Goal: Communication & Community: Ask a question

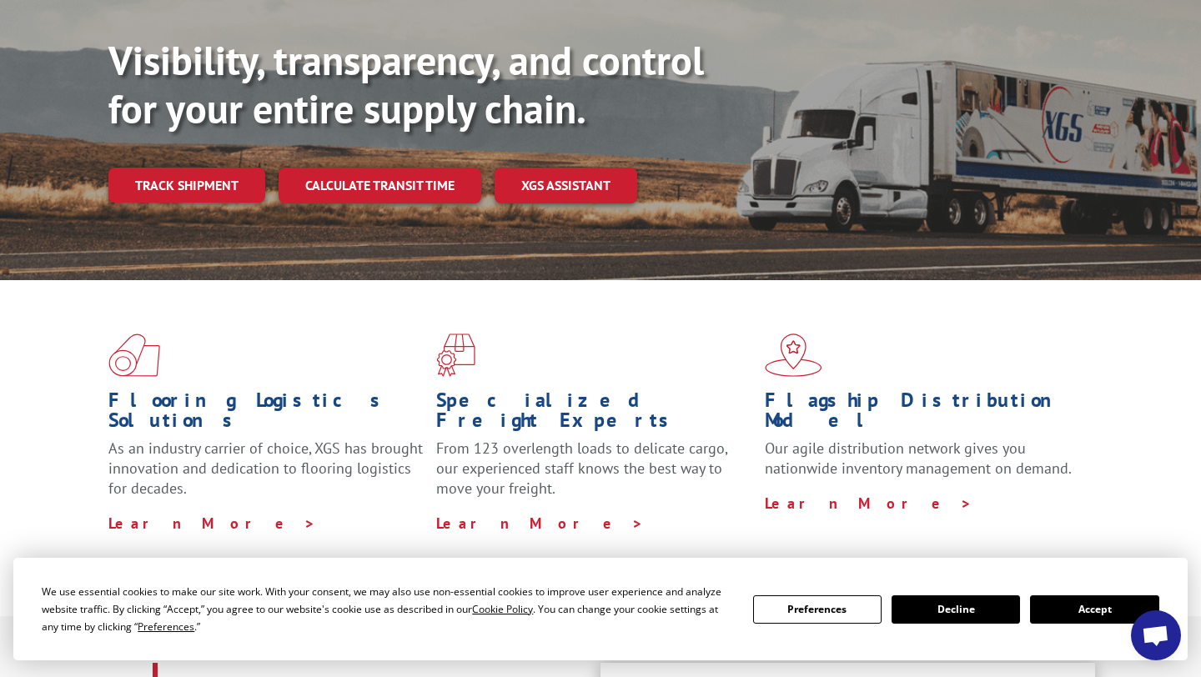
scroll to position [202, 0]
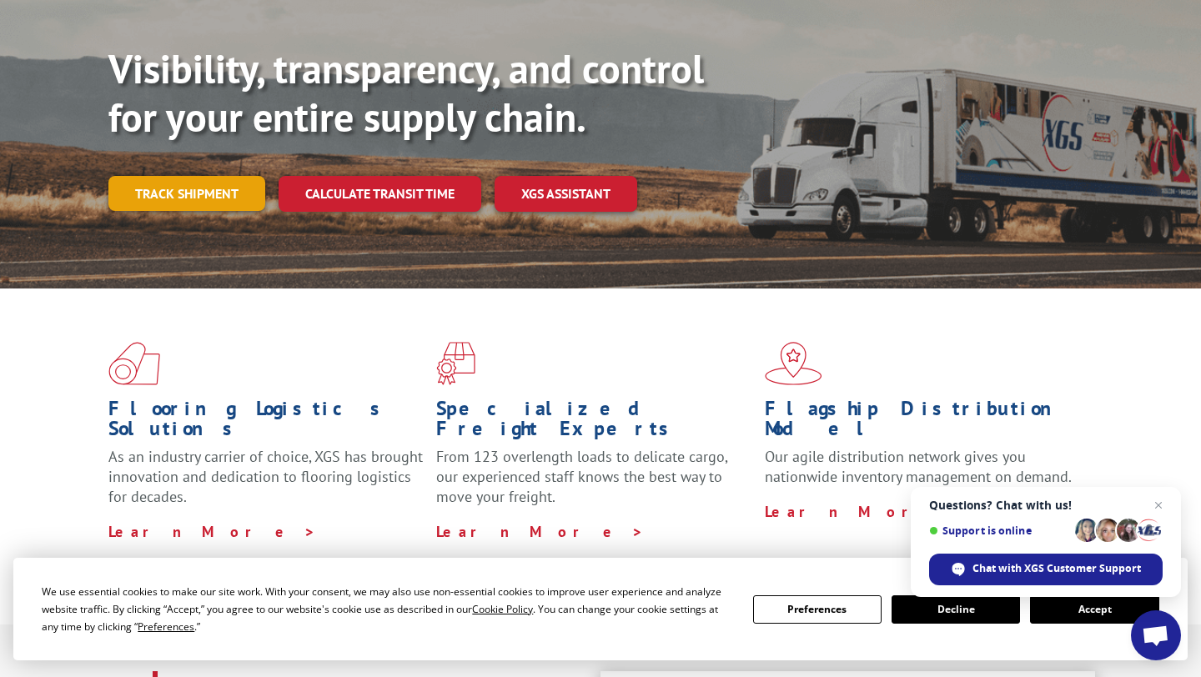
click at [191, 176] on link "Track shipment" at bounding box center [186, 193] width 157 height 35
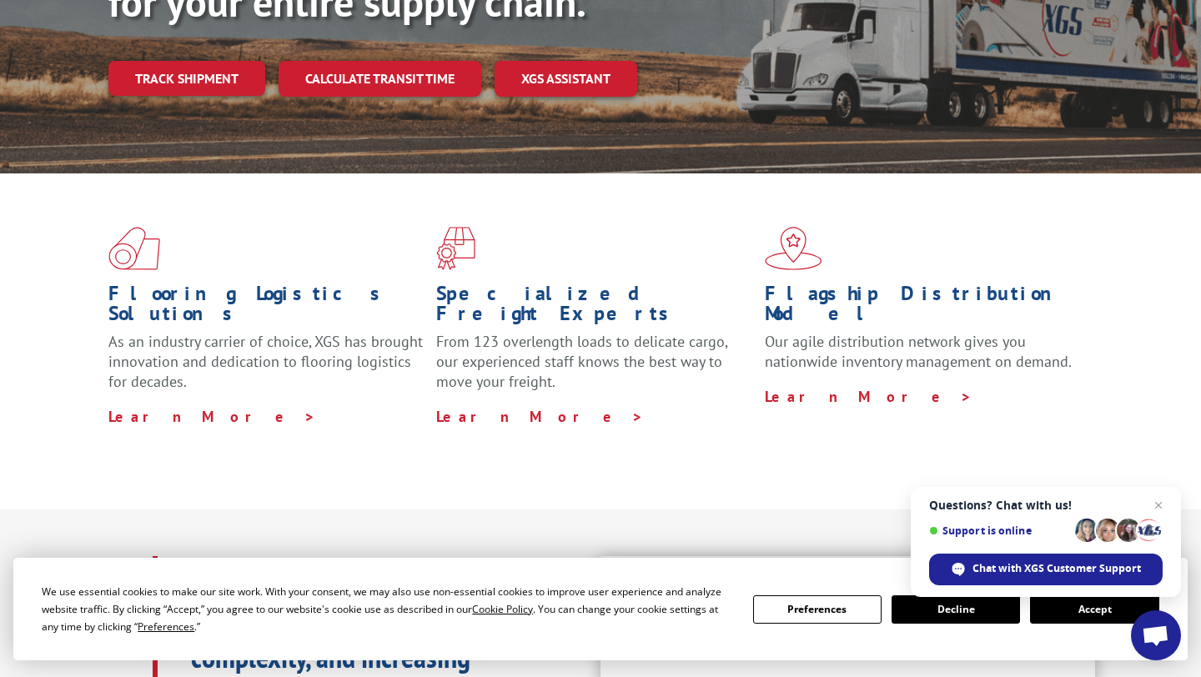
scroll to position [314, 0]
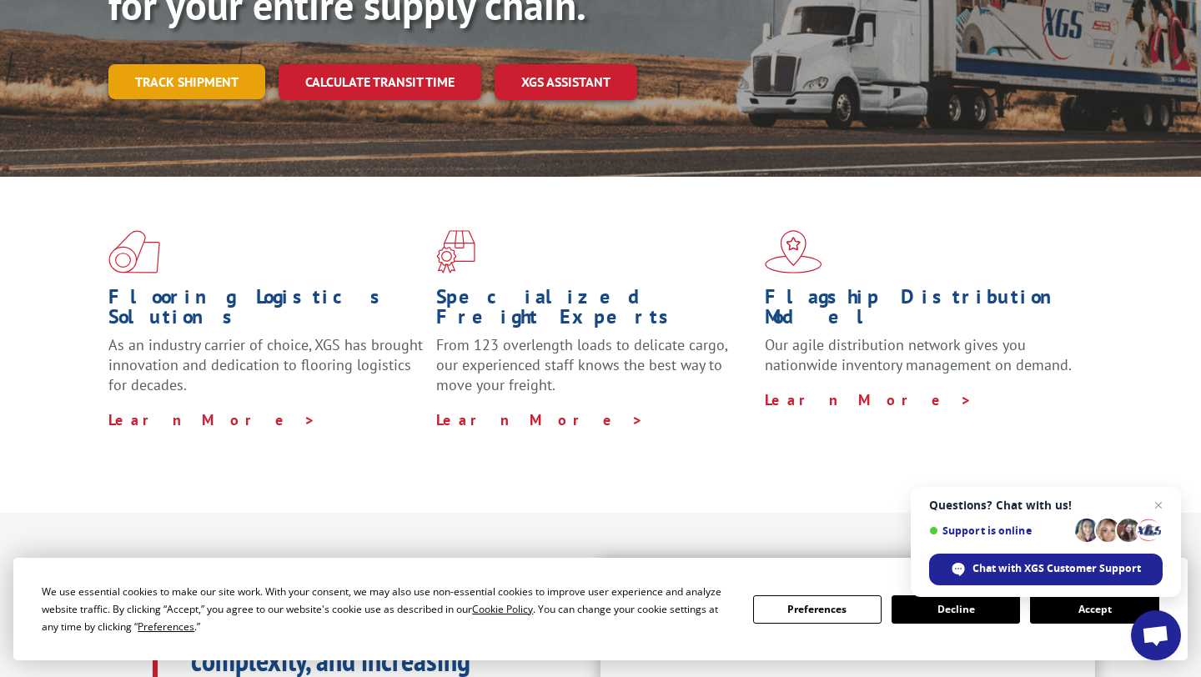
click at [204, 64] on link "Track shipment" at bounding box center [186, 81] width 157 height 35
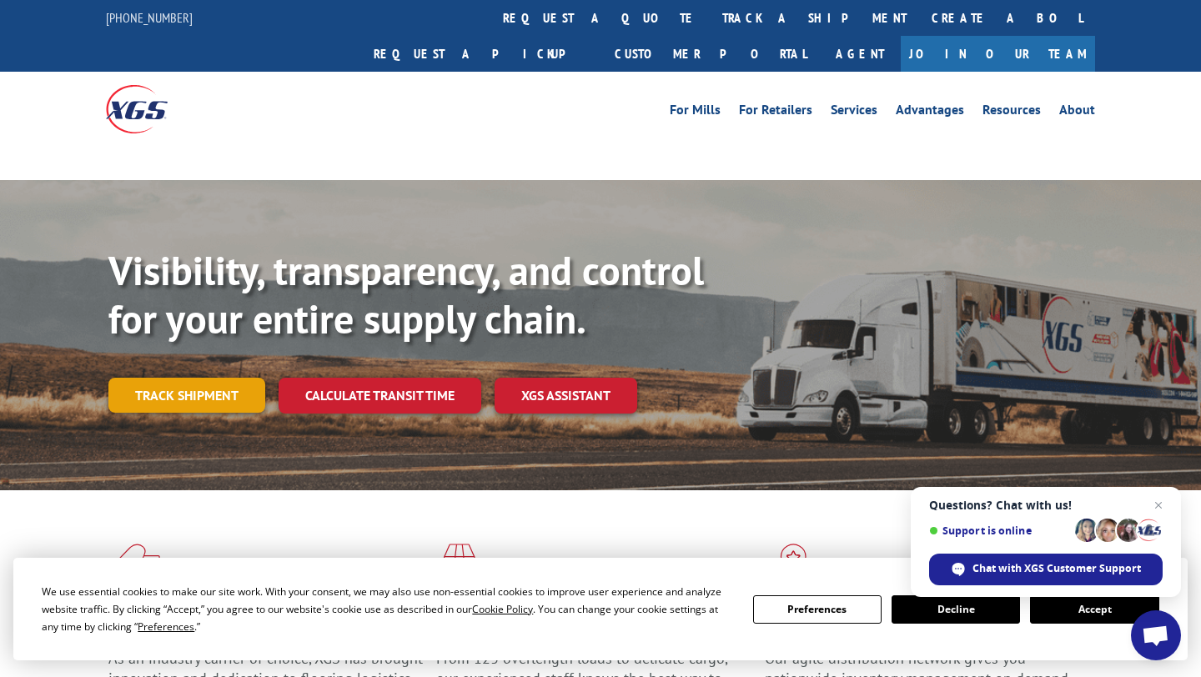
click at [180, 378] on link "Track shipment" at bounding box center [186, 395] width 157 height 35
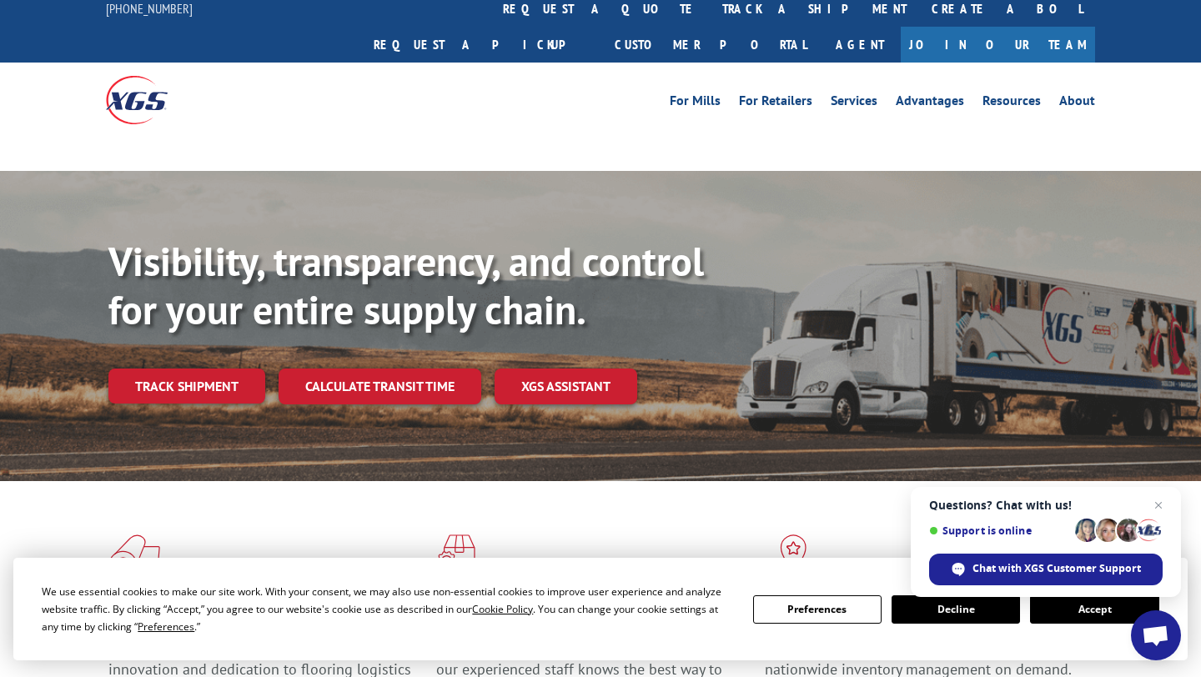
scroll to position [12, 0]
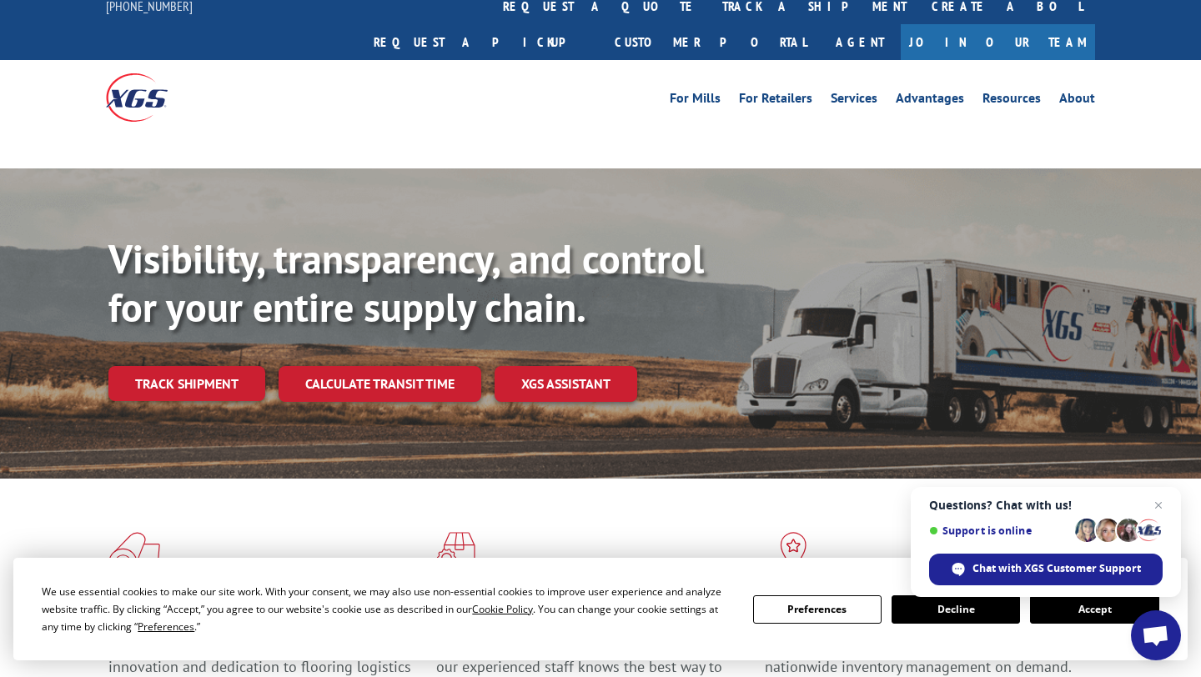
click at [1071, 618] on button "Accept" at bounding box center [1094, 610] width 128 height 28
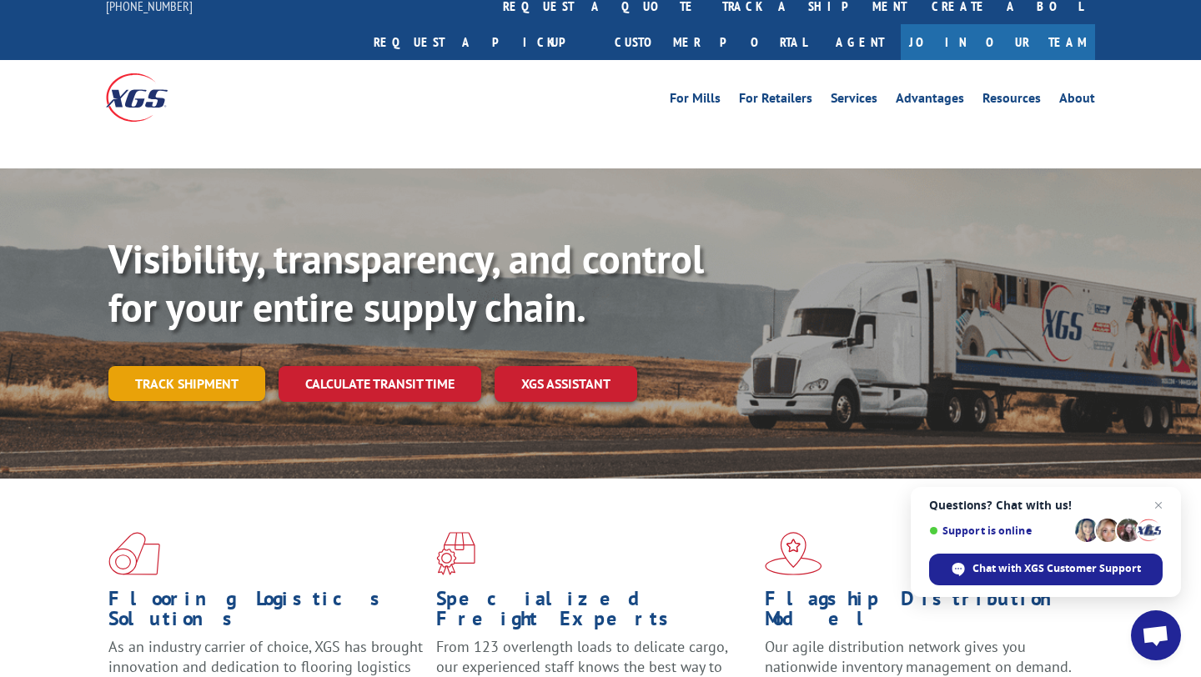
click at [203, 366] on link "Track shipment" at bounding box center [186, 383] width 157 height 35
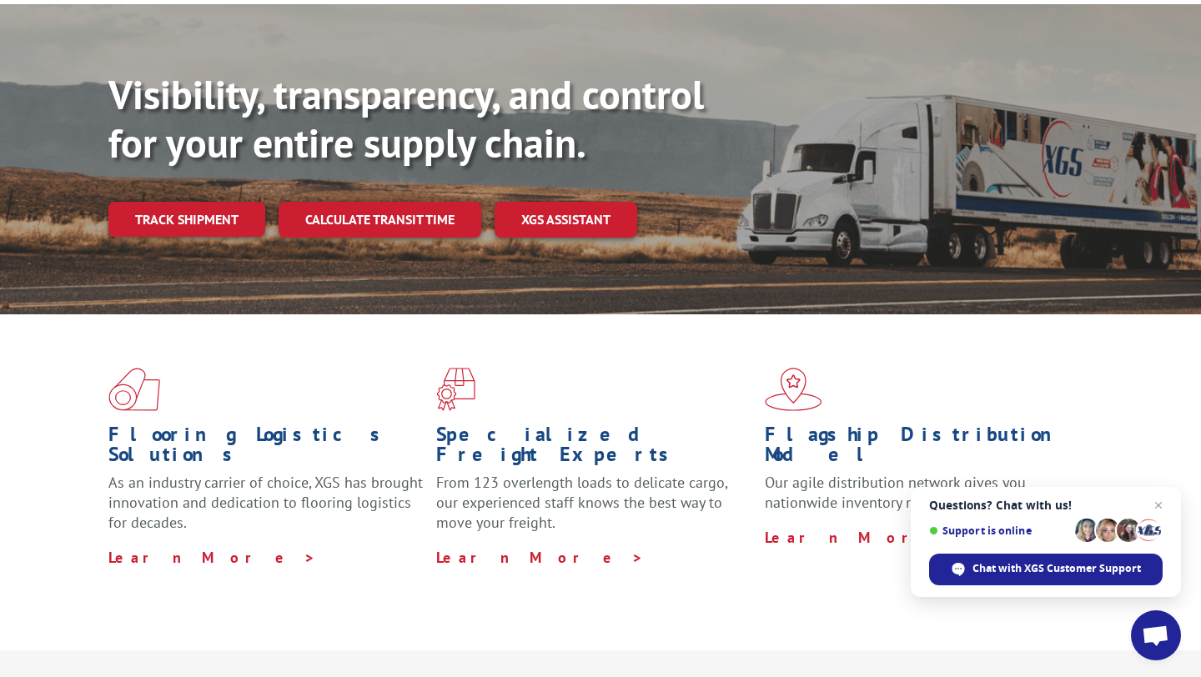
scroll to position [181, 0]
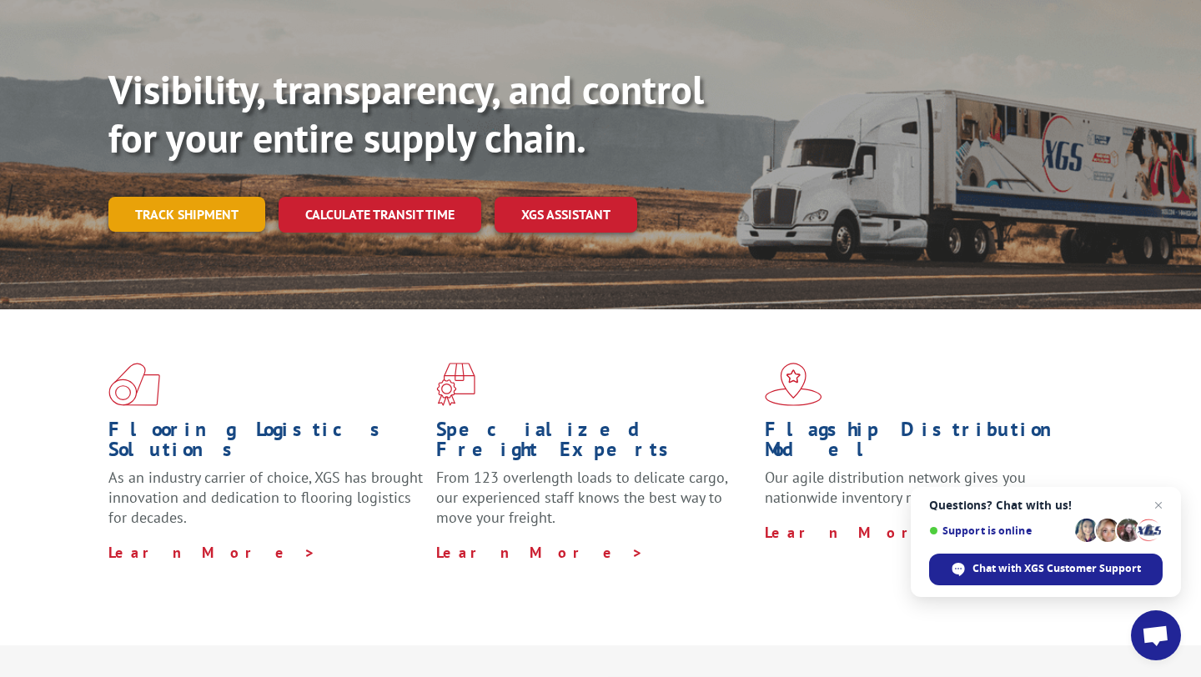
click at [217, 197] on link "Track shipment" at bounding box center [186, 214] width 157 height 35
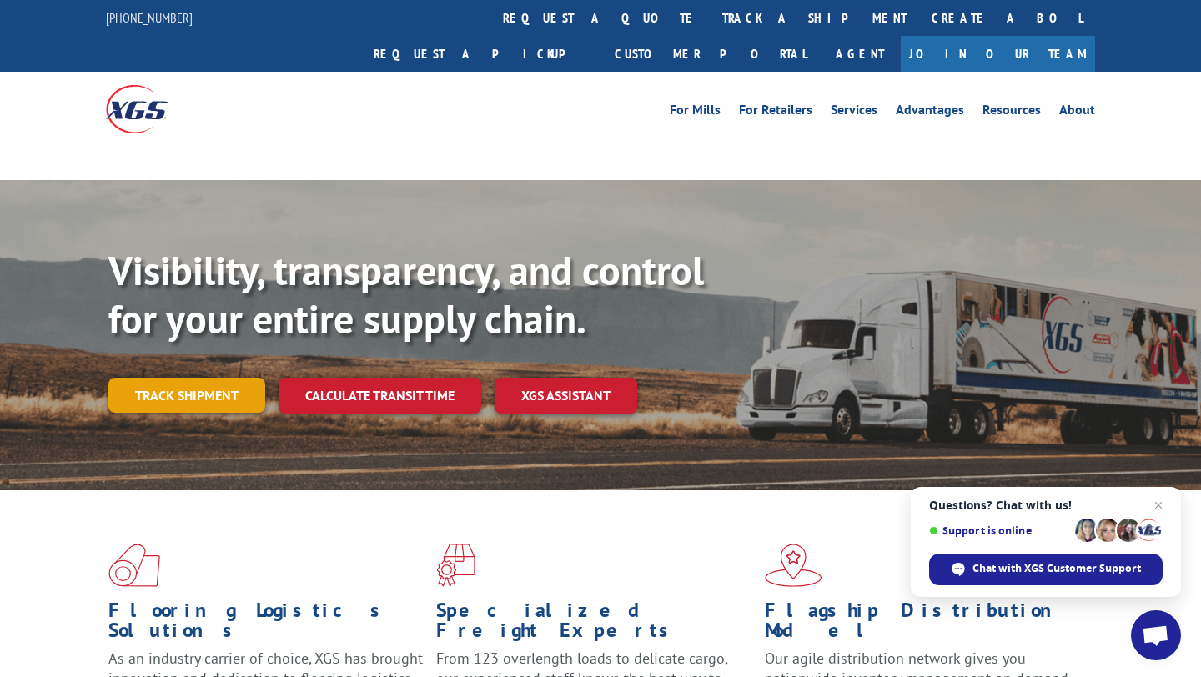
click at [212, 378] on link "Track shipment" at bounding box center [186, 395] width 157 height 35
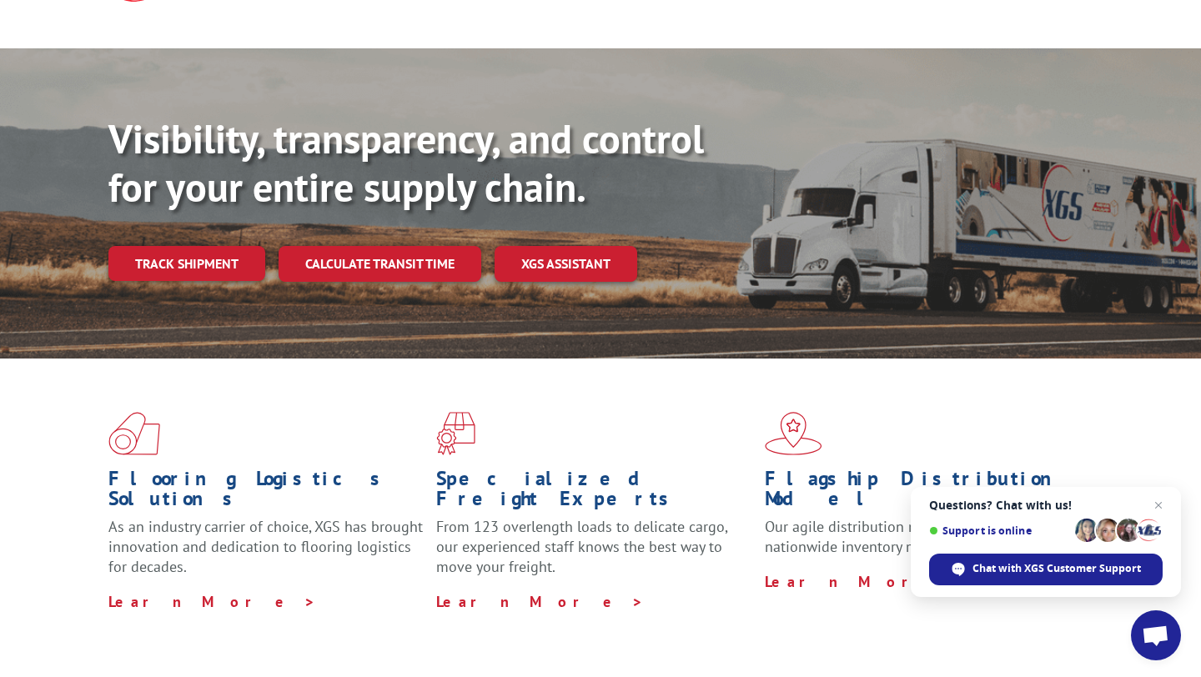
scroll to position [134, 0]
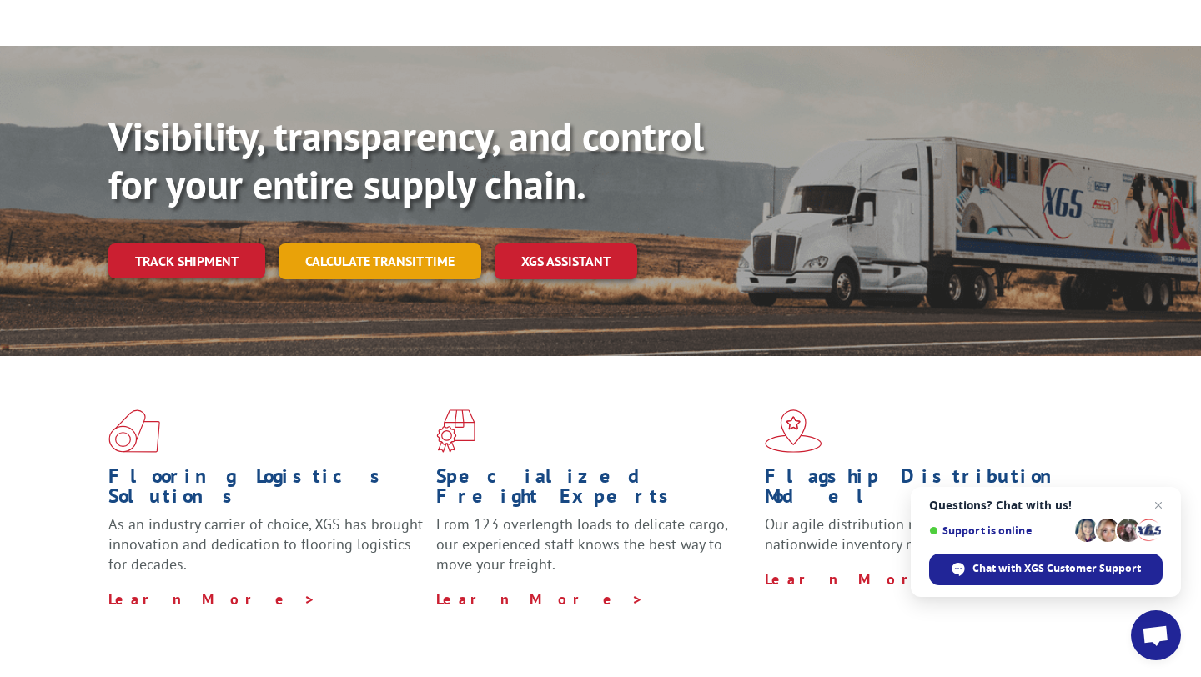
click at [465, 244] on link "Calculate transit time" at bounding box center [380, 262] width 203 height 36
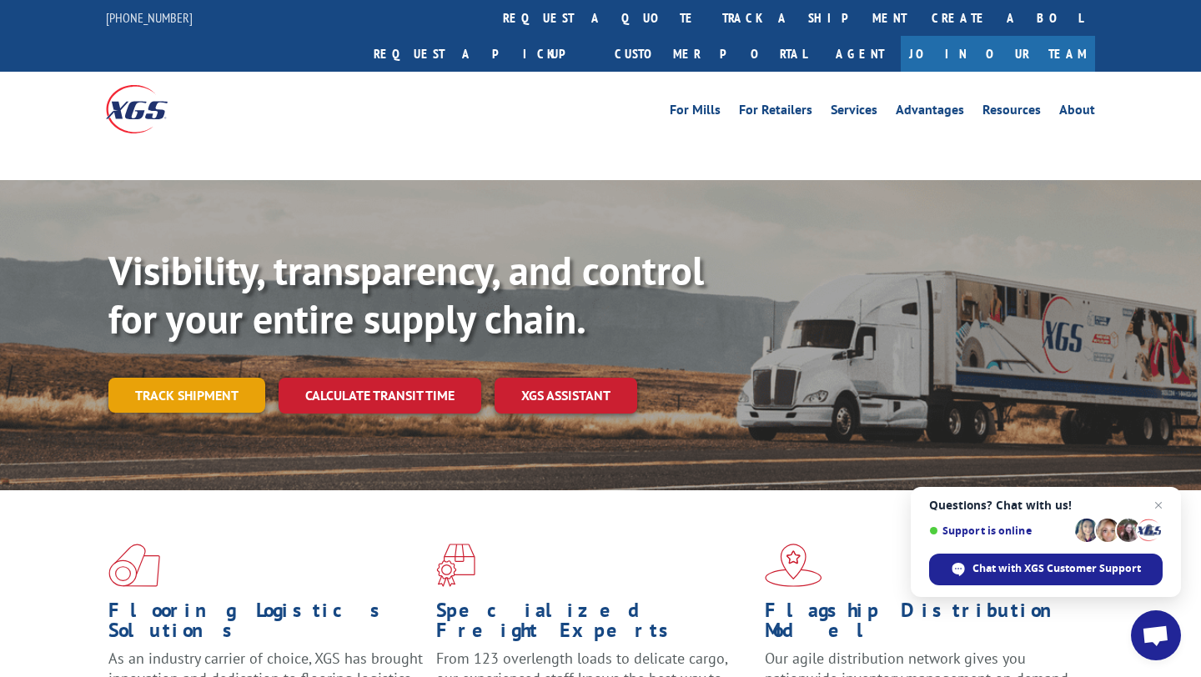
click at [207, 378] on link "Track shipment" at bounding box center [186, 395] width 157 height 35
click at [239, 378] on link "Track shipment" at bounding box center [186, 395] width 157 height 35
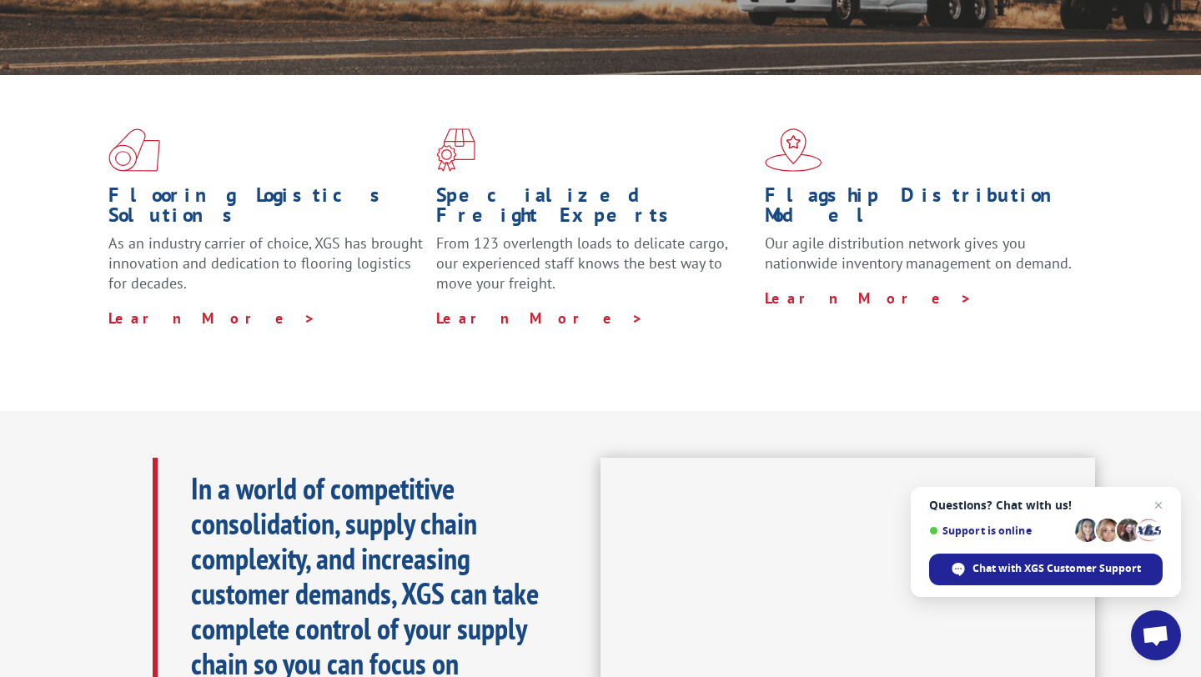
scroll to position [425, 0]
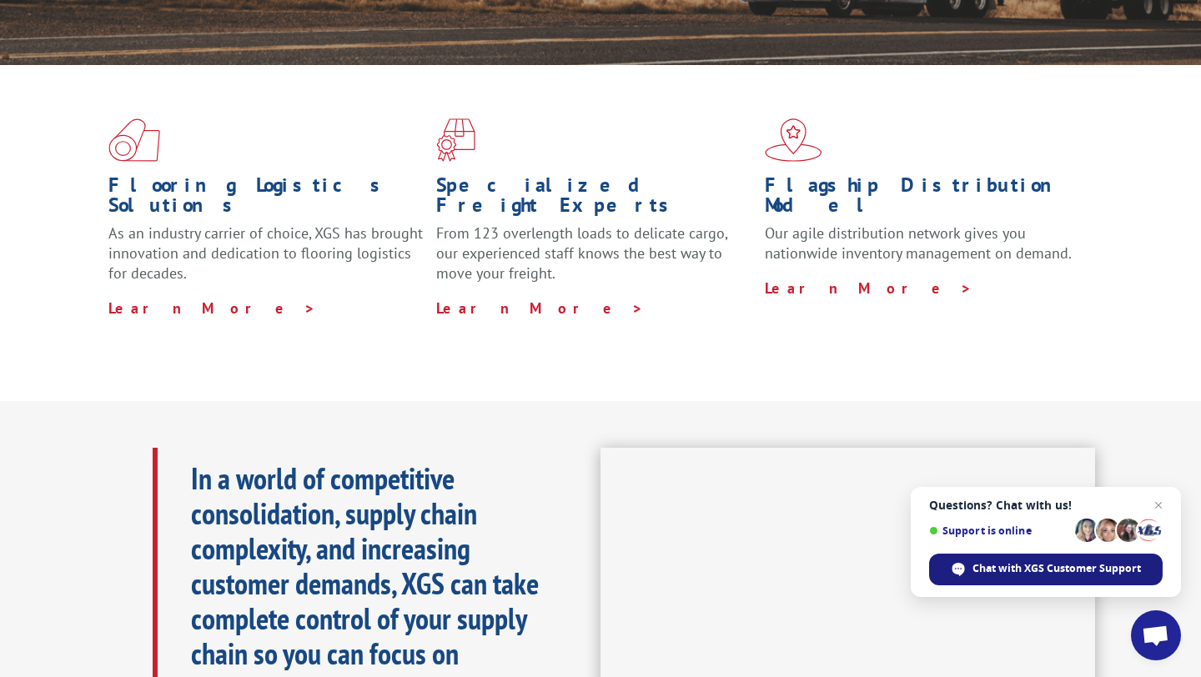
click at [1026, 574] on span "Chat with XGS Customer Support" at bounding box center [1057, 568] width 169 height 15
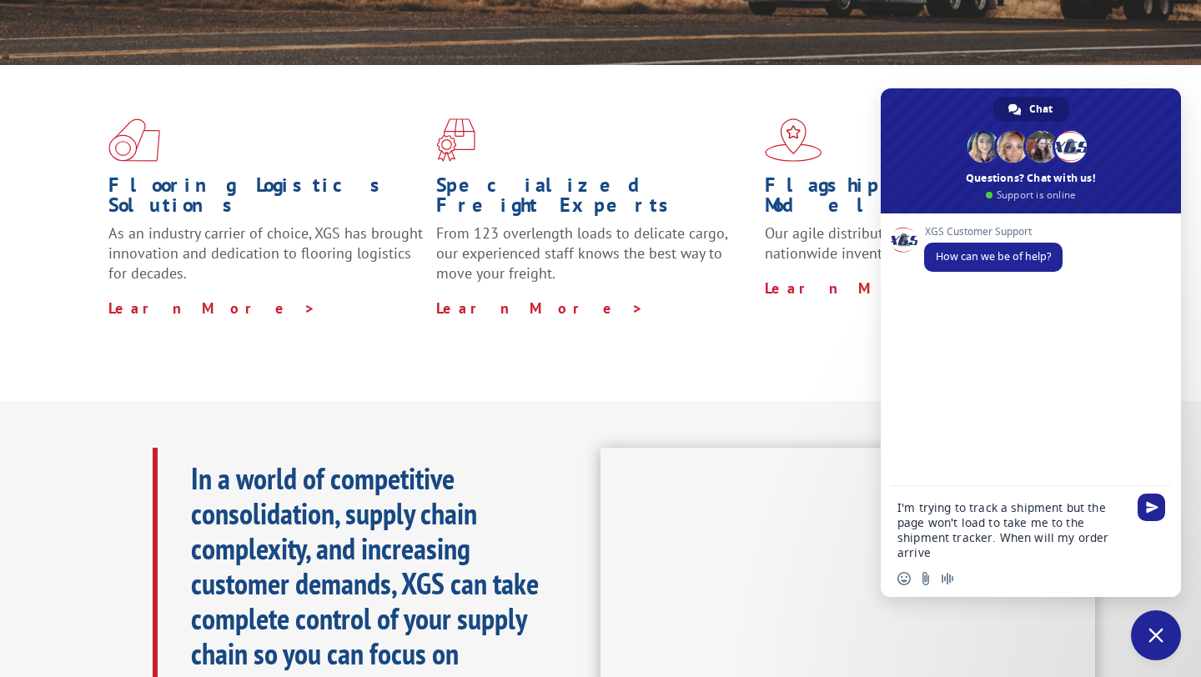
type textarea "I'm trying to track a shipment but the page won't load to take me to the shipme…"
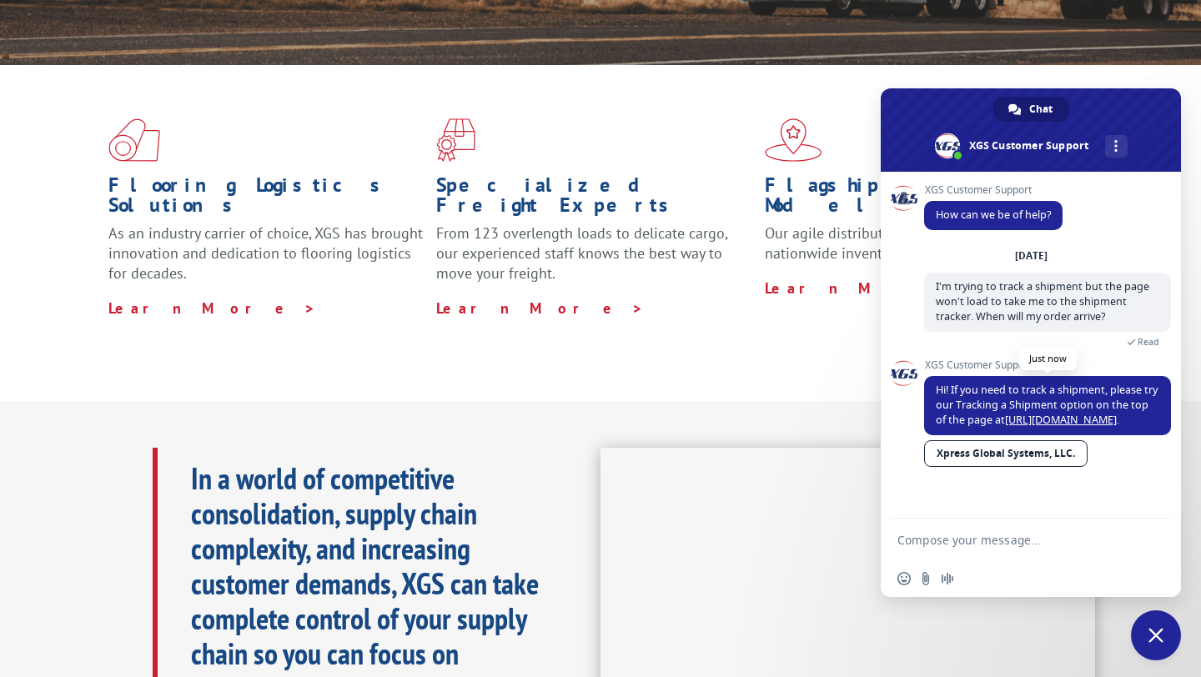
click at [1115, 425] on link "[URL][DOMAIN_NAME]" at bounding box center [1061, 420] width 112 height 14
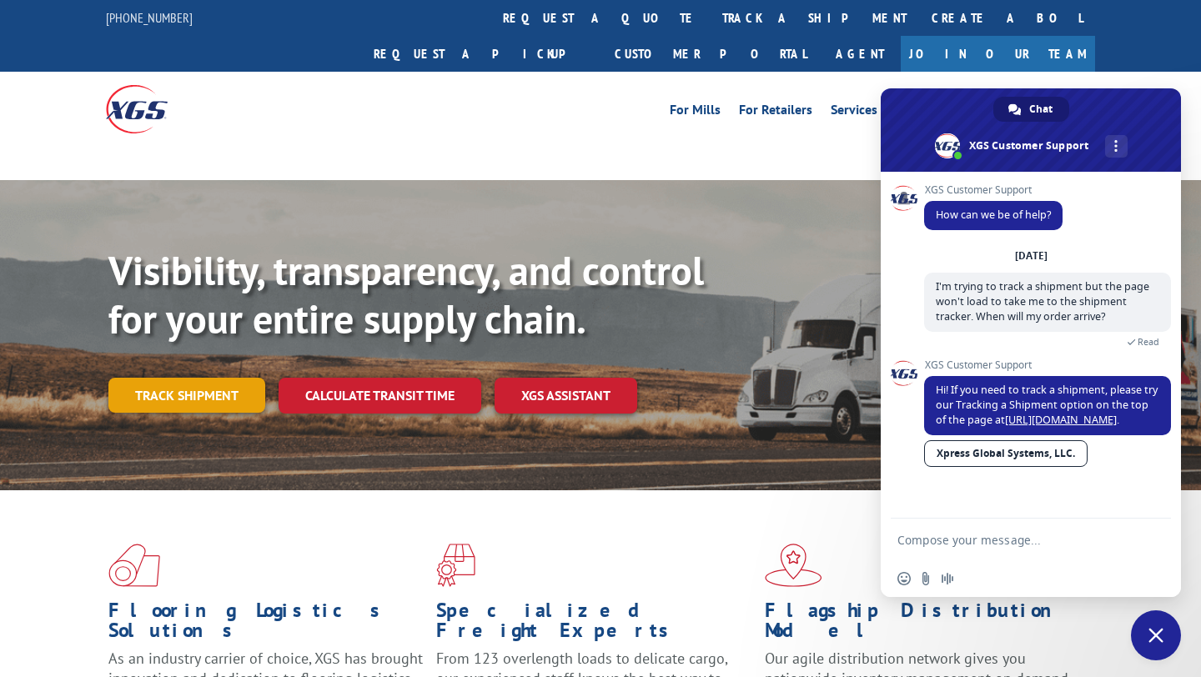
click at [221, 378] on link "Track shipment" at bounding box center [186, 395] width 157 height 35
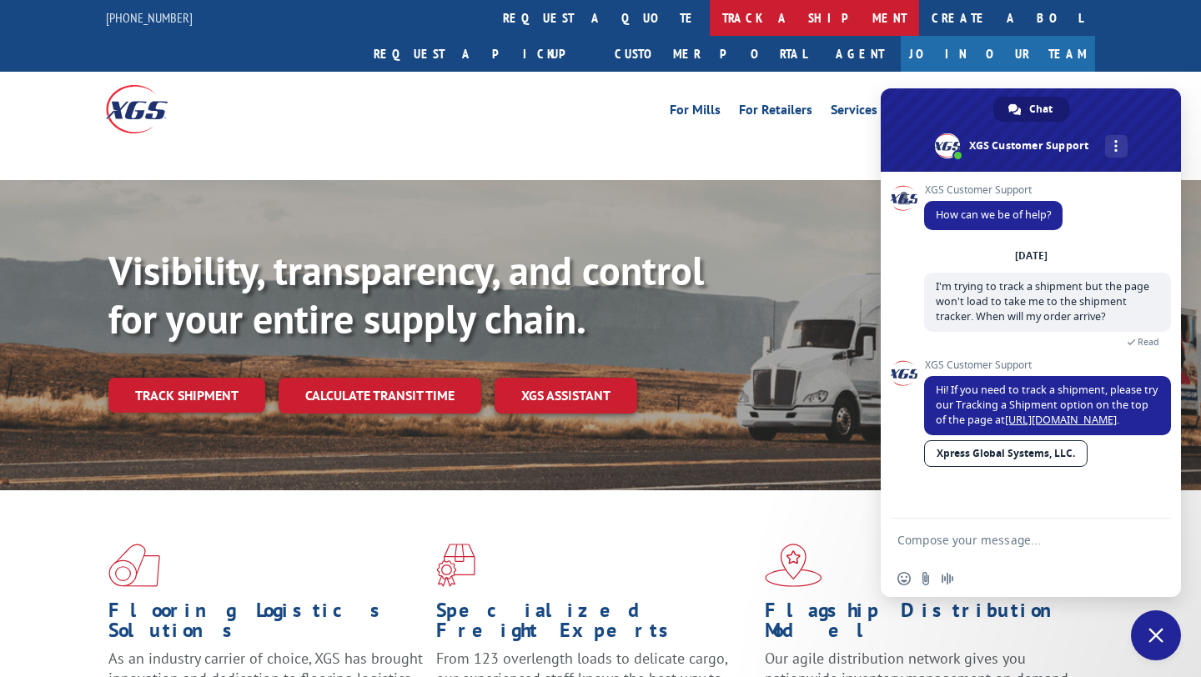
click at [710, 4] on link "track a shipment" at bounding box center [814, 18] width 209 height 36
click at [710, 22] on link "track a shipment" at bounding box center [814, 18] width 209 height 36
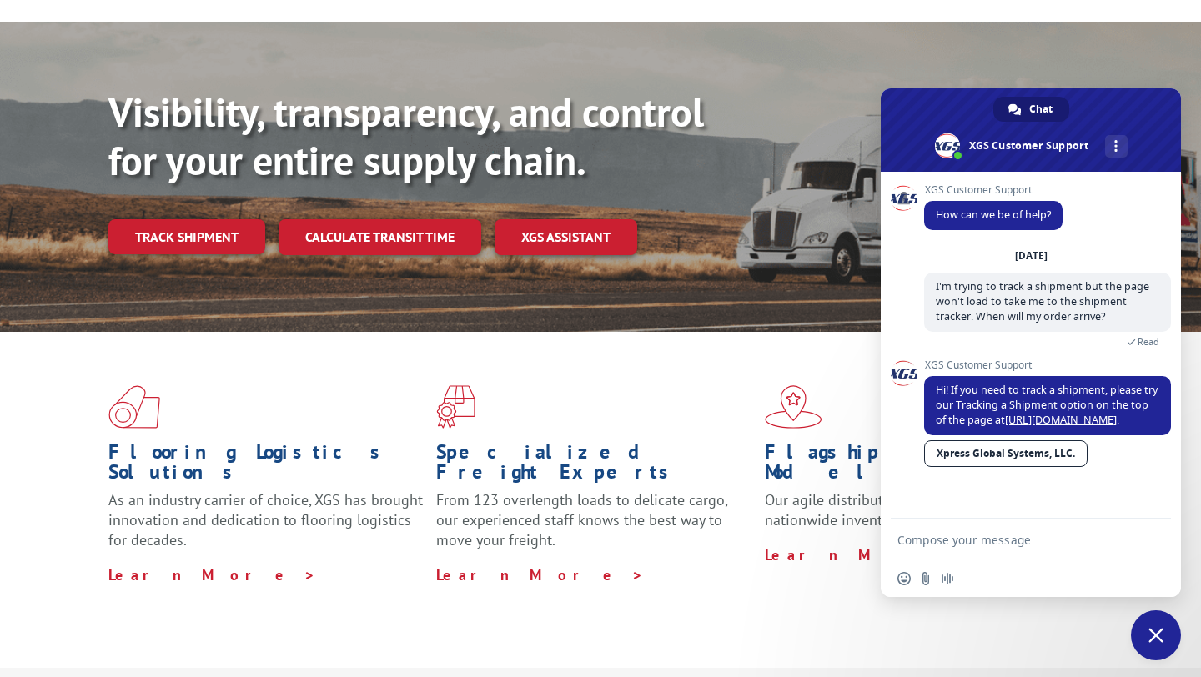
scroll to position [121, 0]
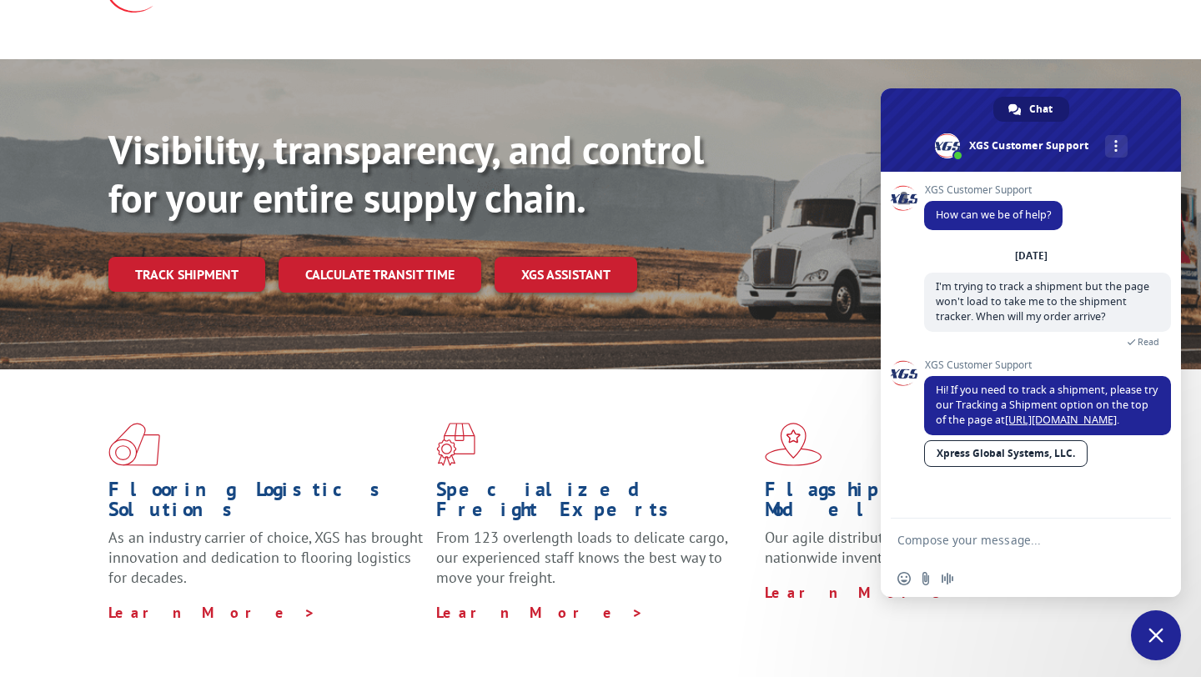
click at [1028, 548] on form at bounding box center [1013, 541] width 230 height 45
click at [1020, 540] on textarea "Compose your message..." at bounding box center [1013, 540] width 230 height 15
type textarea "I'm trying to use this but the website won't load"
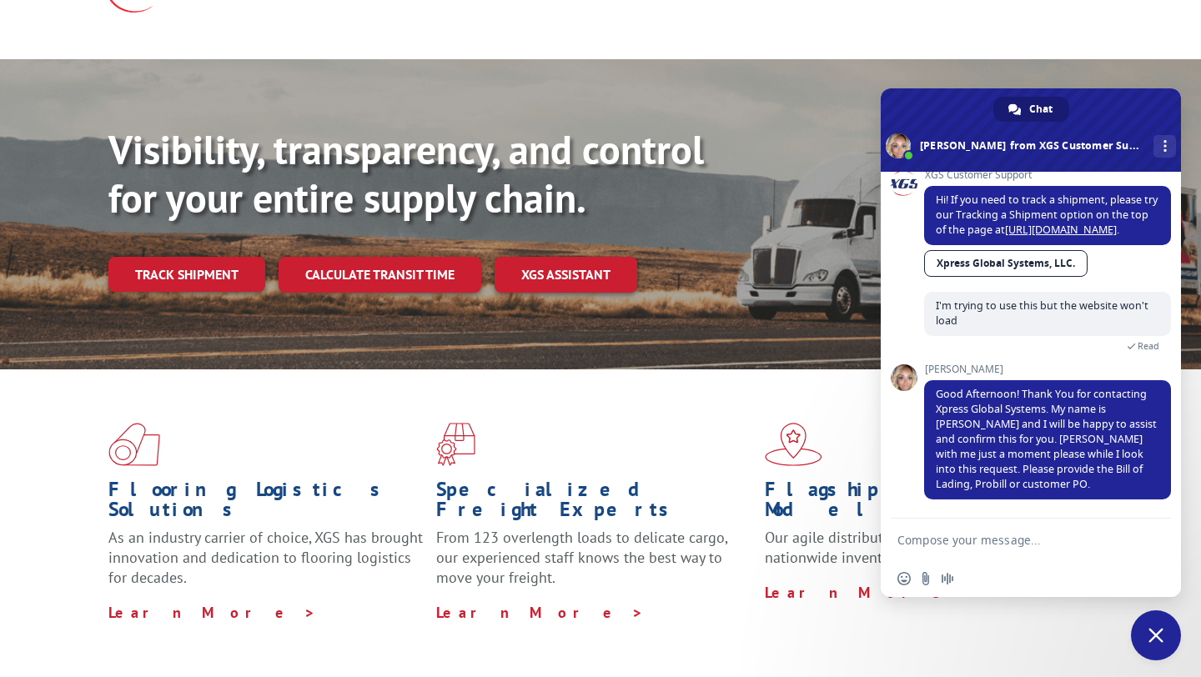
scroll to position [165, 0]
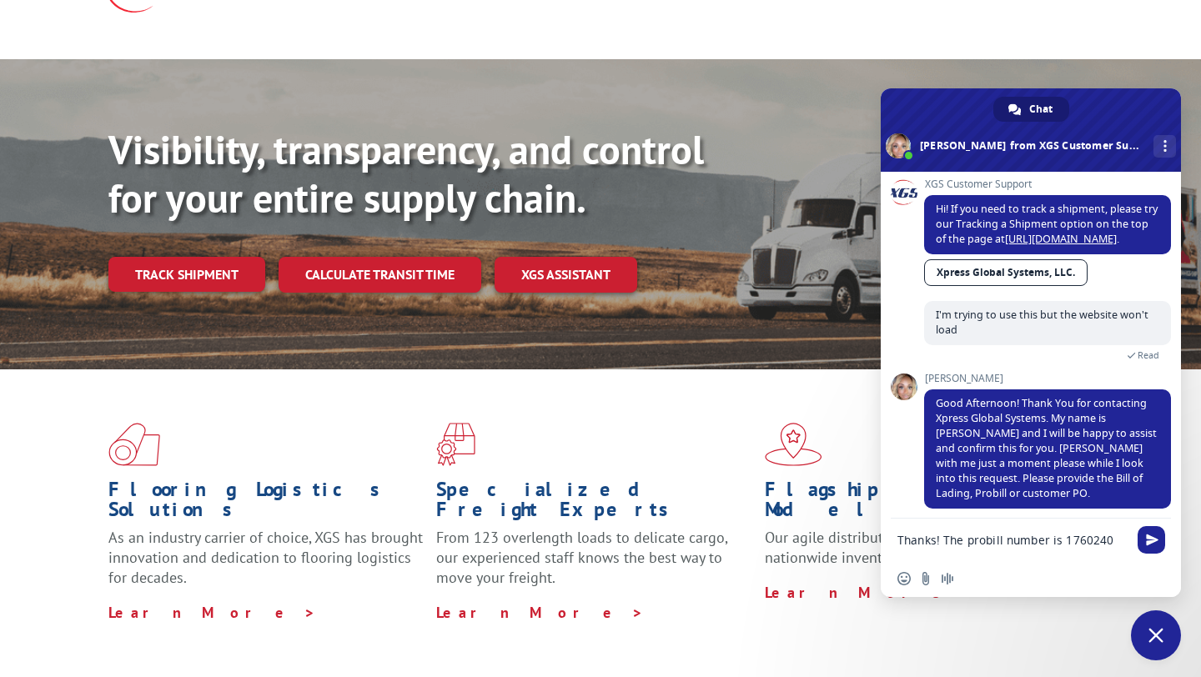
type textarea "Thanks! The probill number is 17602400"
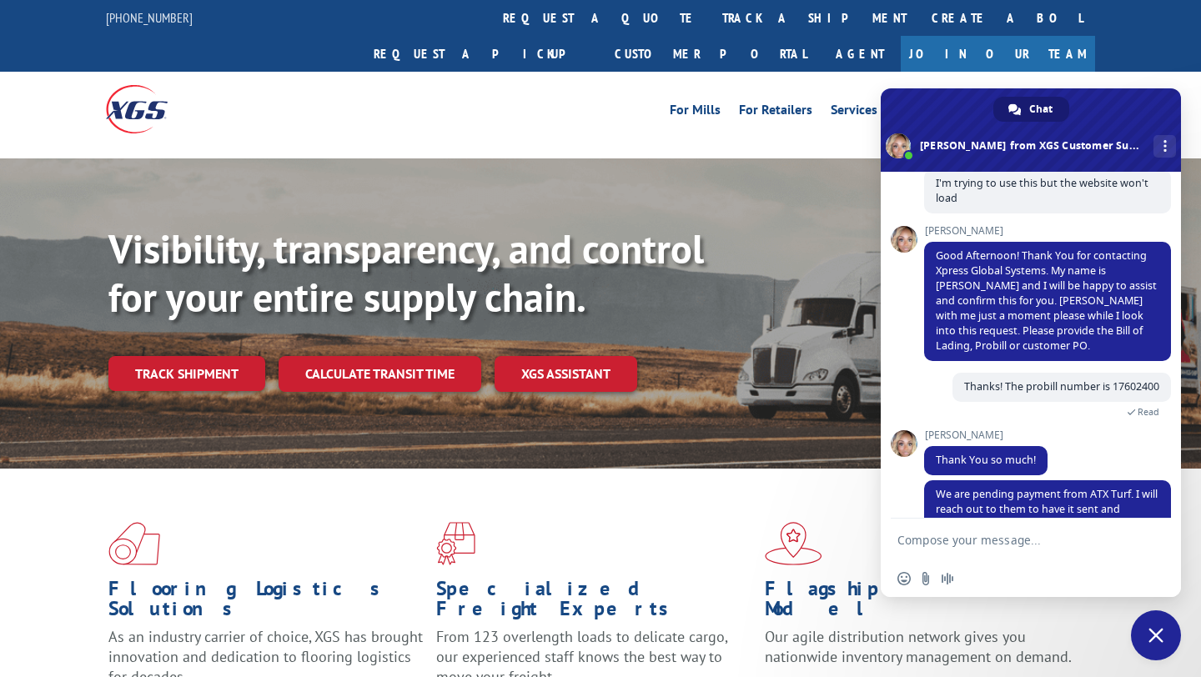
scroll to position [345, 0]
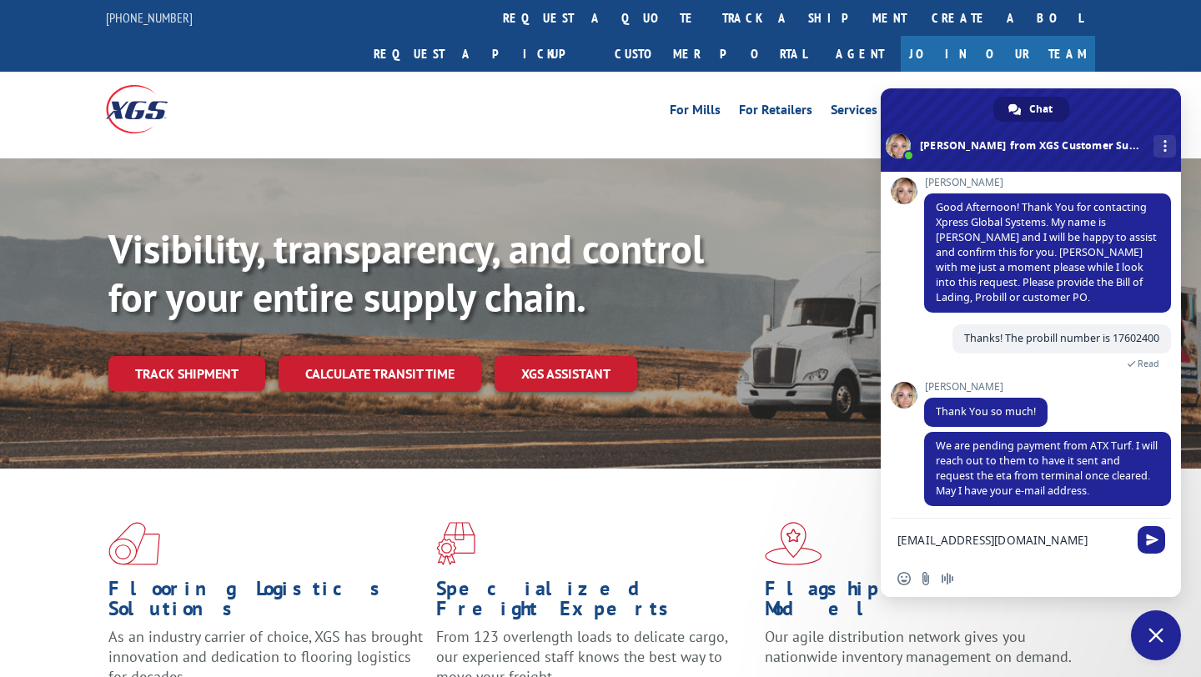
type textarea "tori@theagar.com"
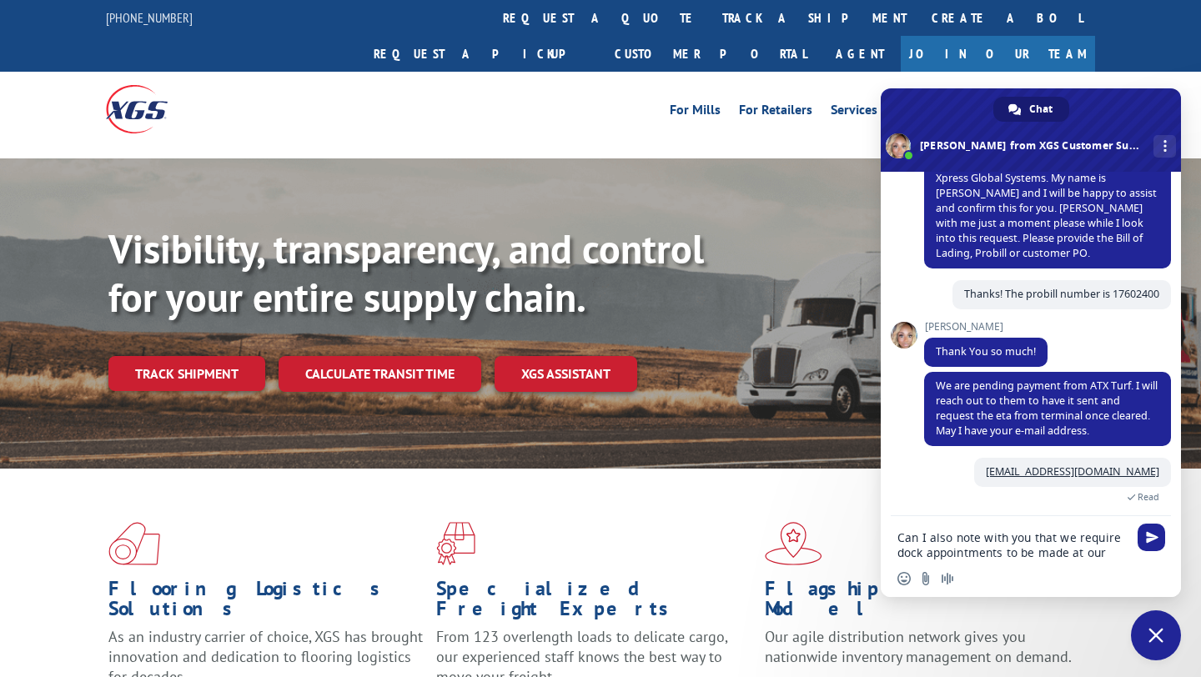
scroll to position [405, 0]
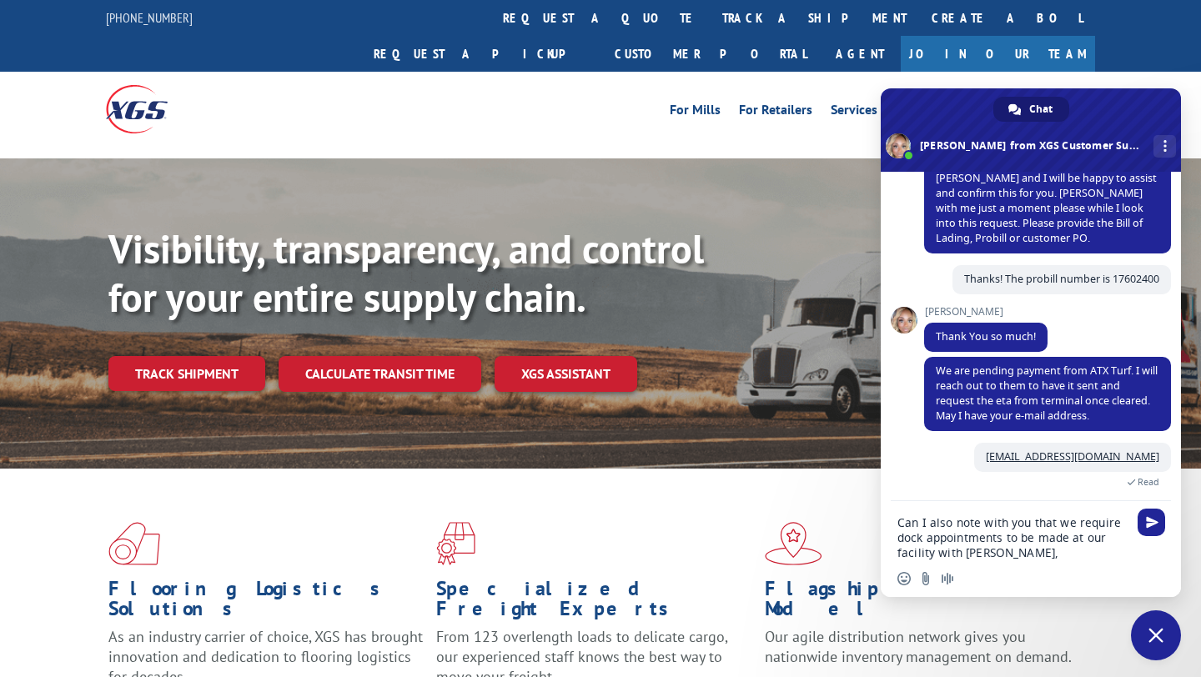
type textarea "Can I also note with you that we require dock appointments to be made at our fa…"
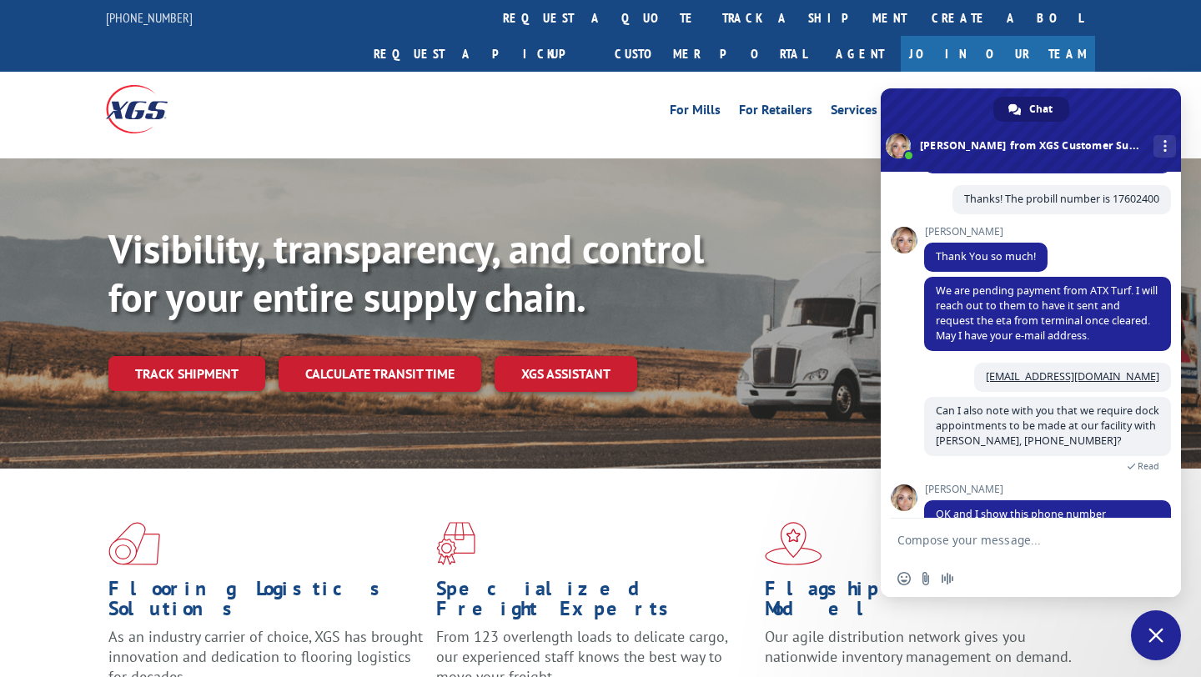
scroll to position [526, 0]
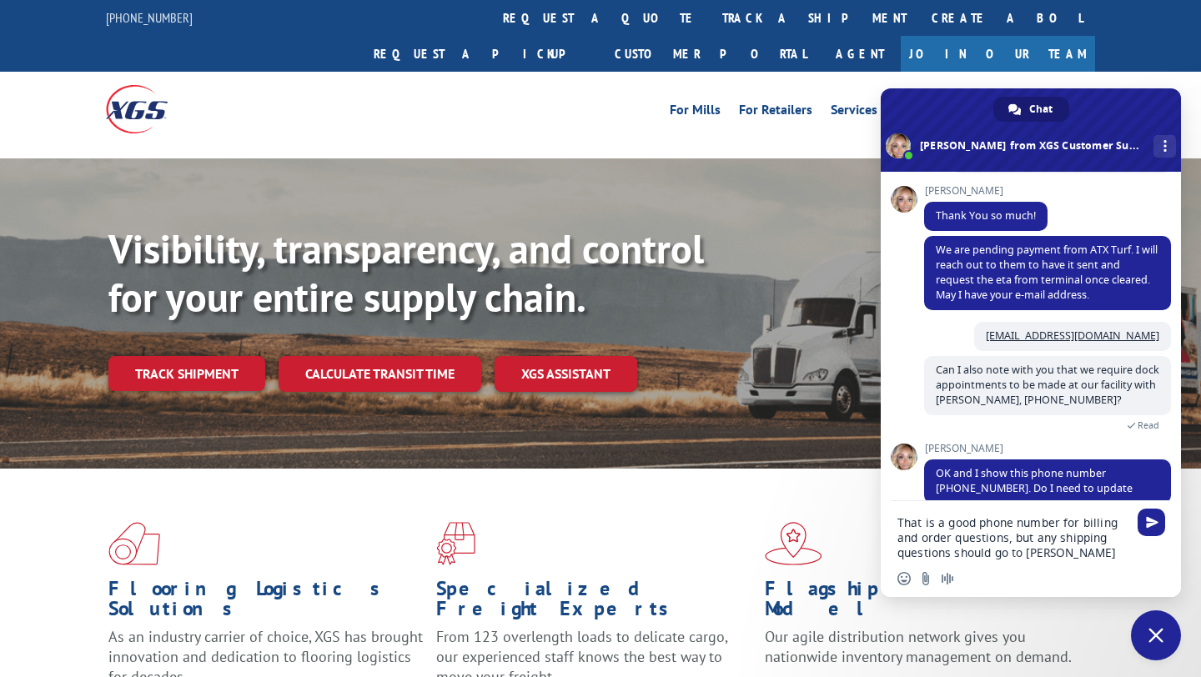
type textarea "That is a good phone number for billing and order questions, but any shipping q…"
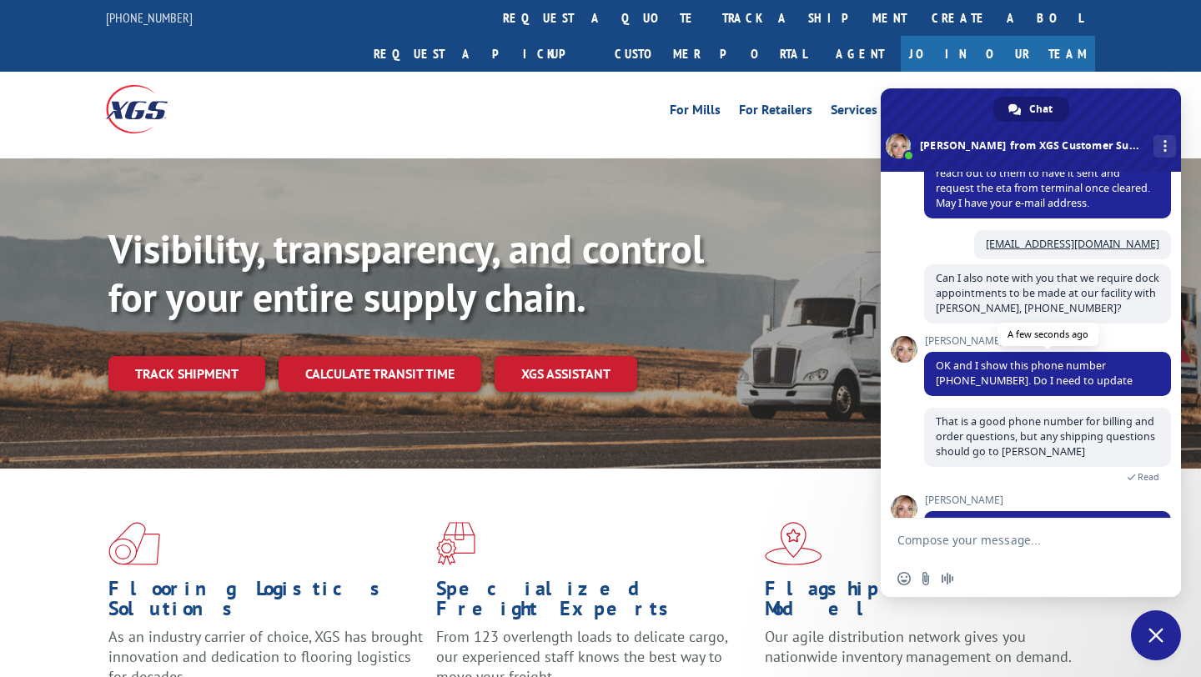
scroll to position [672, 0]
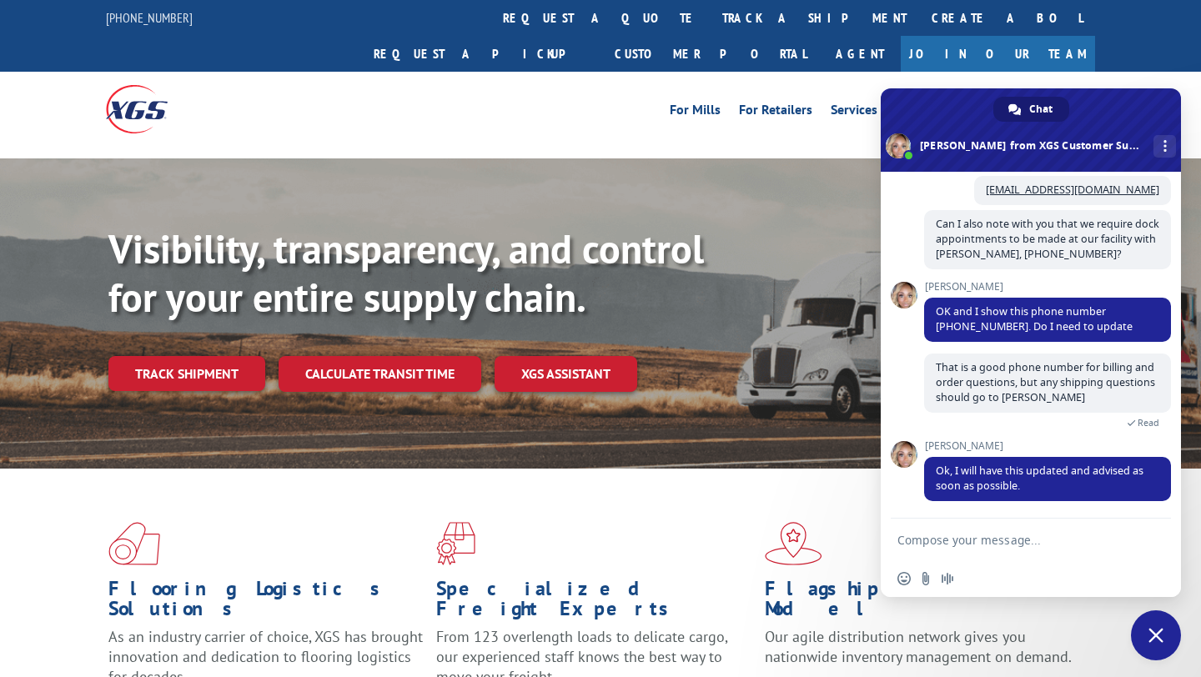
click at [1036, 544] on textarea "Compose your message..." at bounding box center [1013, 540] width 230 height 15
type textarea "Thank you!"
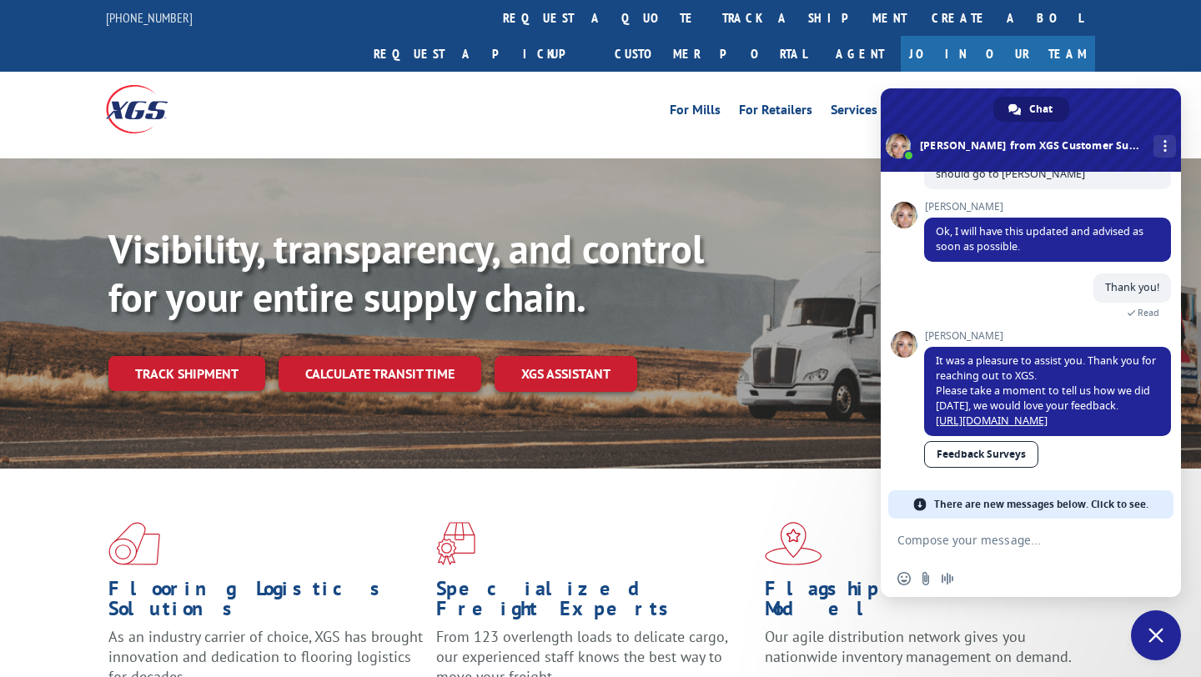
scroll to position [883, 0]
